Goal: Find specific page/section: Find specific page/section

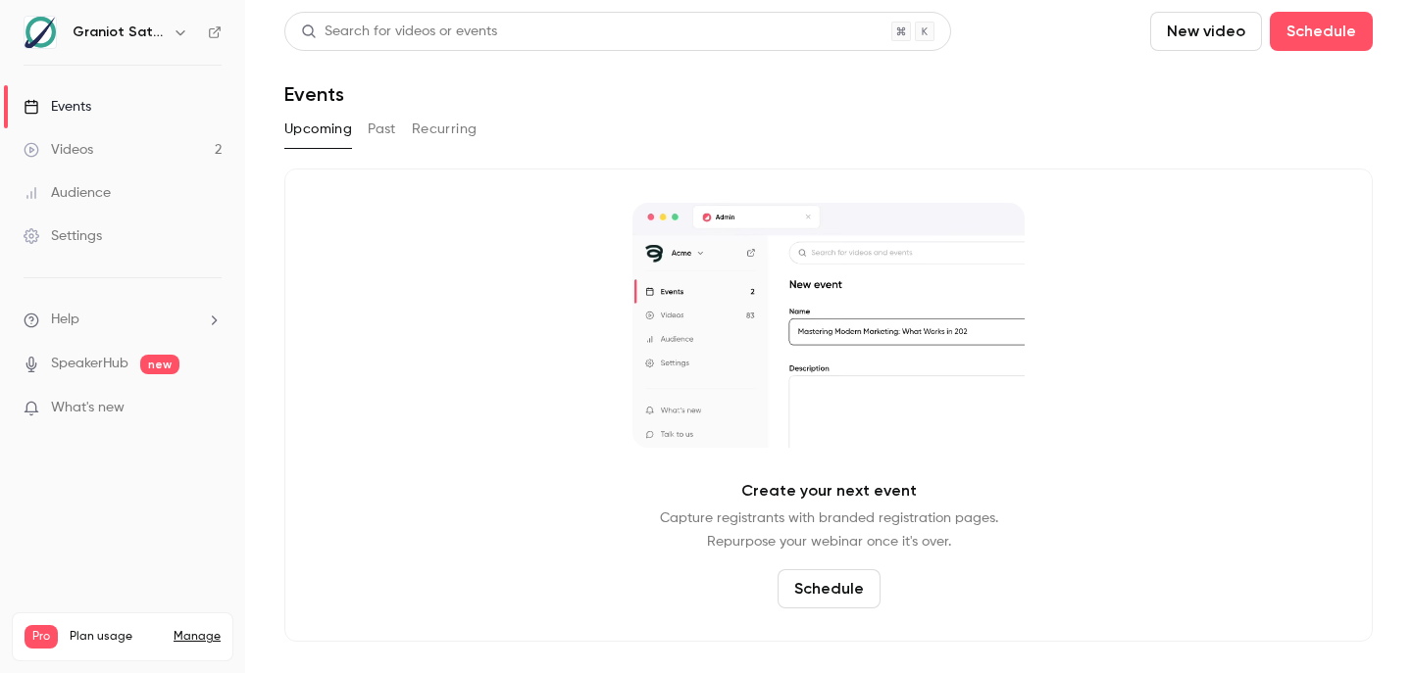
click at [194, 160] on link "Videos 2" at bounding box center [122, 149] width 245 height 43
